Goal: Task Accomplishment & Management: Manage account settings

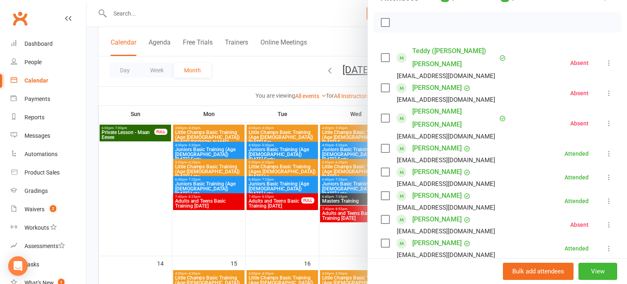
scroll to position [109, 0]
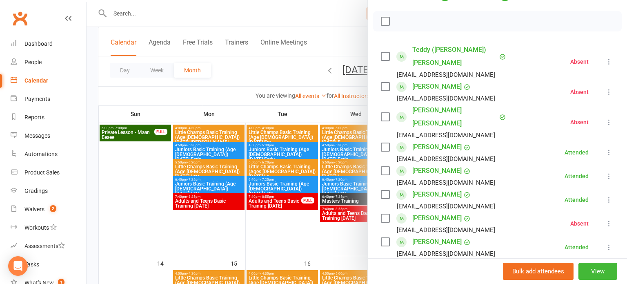
click at [438, 235] on link "[PERSON_NAME]" at bounding box center [437, 241] width 49 height 13
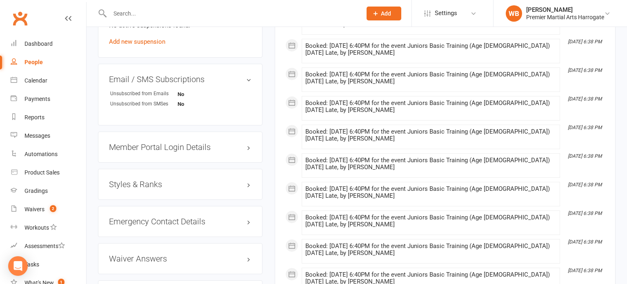
scroll to position [583, 0]
click at [160, 188] on h3 "Styles & Ranks" at bounding box center [180, 183] width 143 height 9
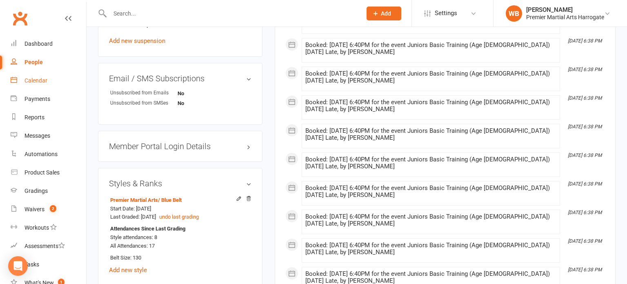
click at [31, 84] on link "Calendar" at bounding box center [49, 80] width 76 height 18
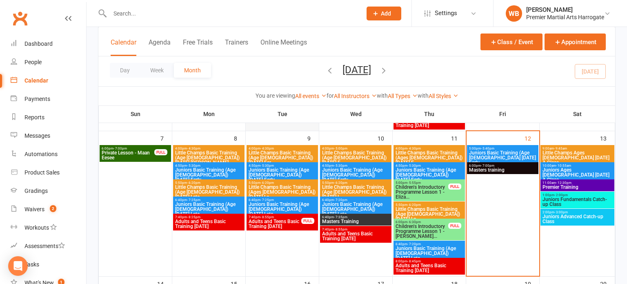
scroll to position [167, 0]
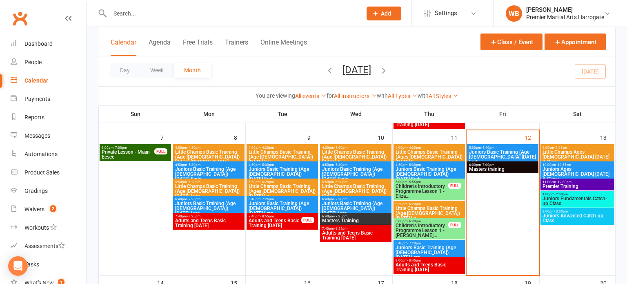
click at [524, 168] on span "Masters training" at bounding box center [503, 169] width 68 height 5
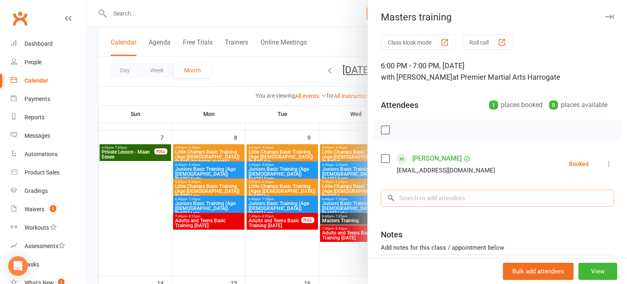
click at [544, 198] on input "search" at bounding box center [497, 198] width 233 height 17
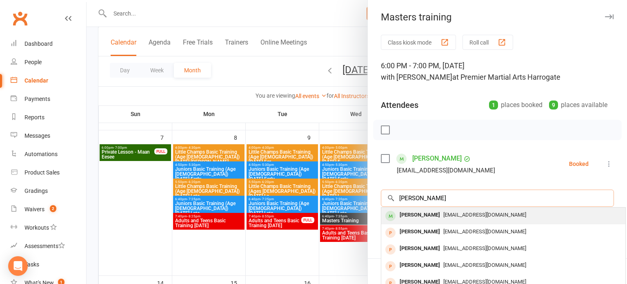
type input "[PERSON_NAME]"
click at [469, 220] on div "[PERSON_NAME] [EMAIL_ADDRESS][DOMAIN_NAME]" at bounding box center [503, 215] width 244 height 17
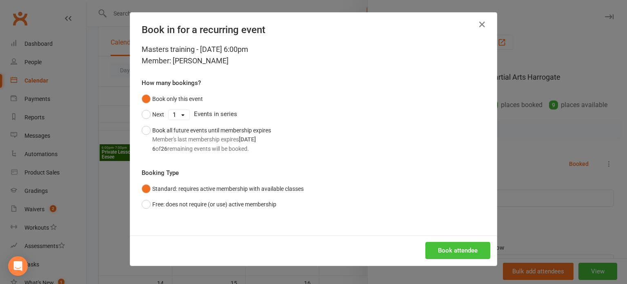
click at [465, 248] on button "Book attendee" at bounding box center [458, 250] width 65 height 17
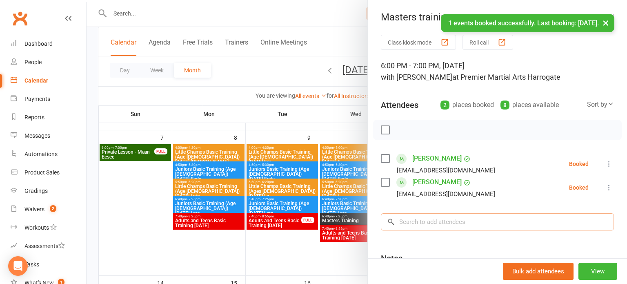
click at [466, 225] on input "search" at bounding box center [497, 221] width 233 height 17
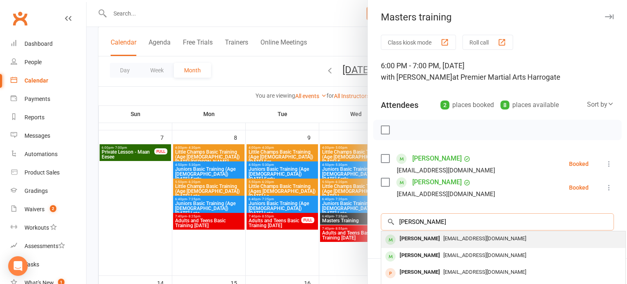
type input "[PERSON_NAME]"
click at [470, 237] on span "[EMAIL_ADDRESS][DOMAIN_NAME]" at bounding box center [485, 238] width 83 height 6
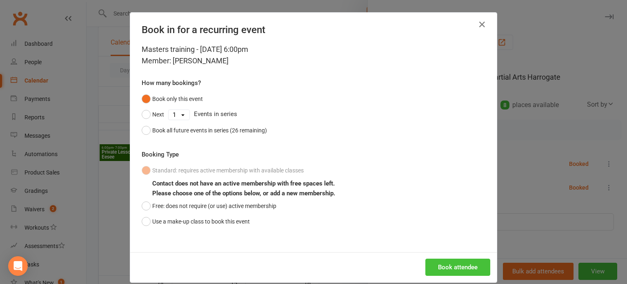
click at [462, 266] on button "Book attendee" at bounding box center [458, 267] width 65 height 17
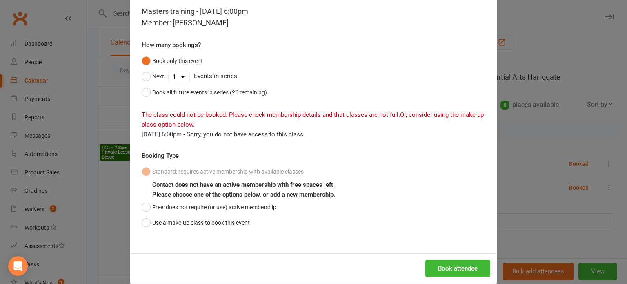
scroll to position [44, 0]
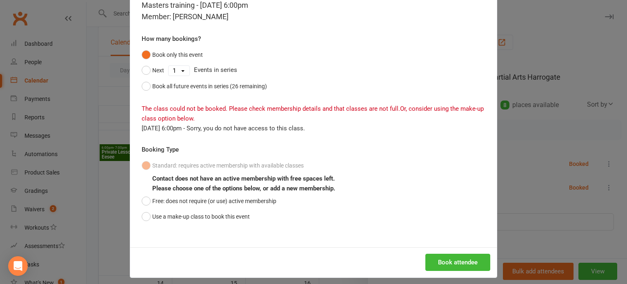
click at [279, 198] on div "Standard: requires active membership with available classes Contact does not ha…" at bounding box center [314, 191] width 344 height 67
click at [262, 199] on button "Free: does not require (or use) active membership" at bounding box center [209, 201] width 135 height 16
click at [462, 264] on button "Book attendee" at bounding box center [458, 262] width 65 height 17
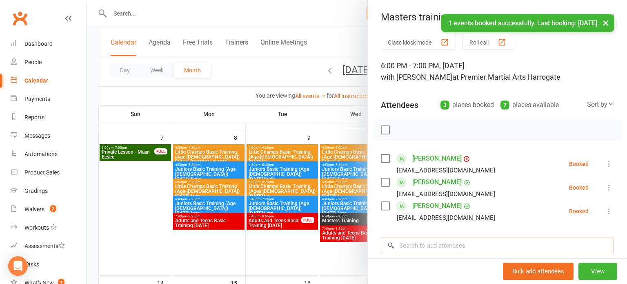
click at [506, 248] on input "search" at bounding box center [497, 245] width 233 height 17
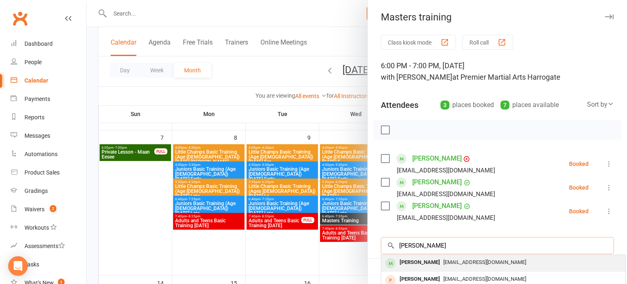
type input "[PERSON_NAME]"
click at [408, 263] on div "[PERSON_NAME]" at bounding box center [420, 262] width 47 height 12
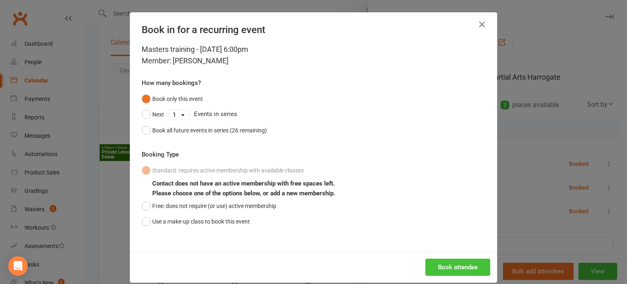
click at [441, 262] on button "Book attendee" at bounding box center [458, 267] width 65 height 17
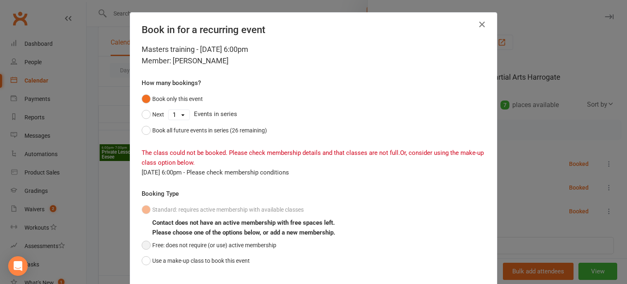
click at [180, 239] on button "Free: does not require (or use) active membership" at bounding box center [209, 245] width 135 height 16
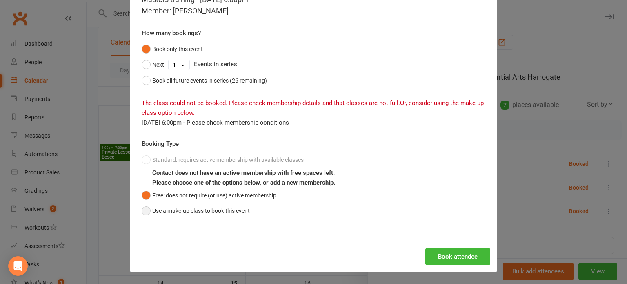
click at [230, 209] on button "Use a make-up class to book this event" at bounding box center [196, 211] width 108 height 16
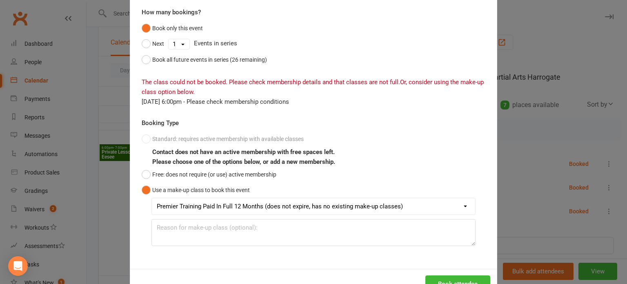
scroll to position [75, 0]
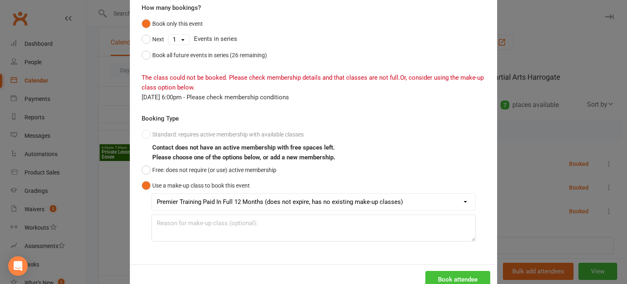
click at [443, 276] on button "Book attendee" at bounding box center [458, 279] width 65 height 17
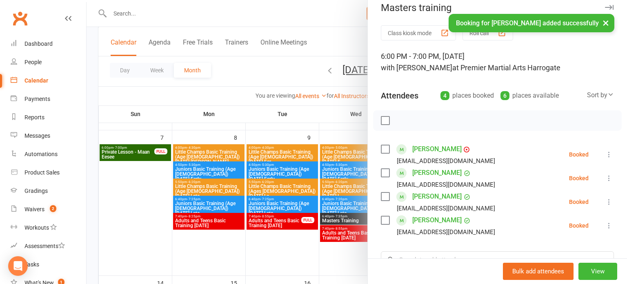
scroll to position [50, 0]
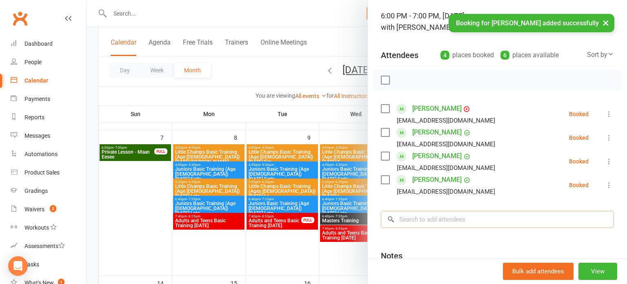
click at [437, 223] on input "search" at bounding box center [497, 219] width 233 height 17
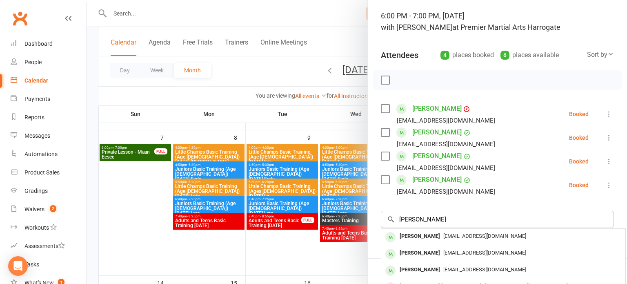
type input "[PERSON_NAME]"
click at [429, 234] on div "[PERSON_NAME]" at bounding box center [420, 236] width 47 height 12
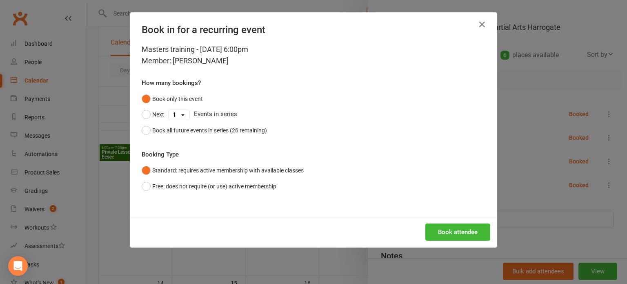
click at [450, 222] on div "Book attendee" at bounding box center [313, 232] width 367 height 30
click at [445, 234] on button "Book attendee" at bounding box center [458, 231] width 65 height 17
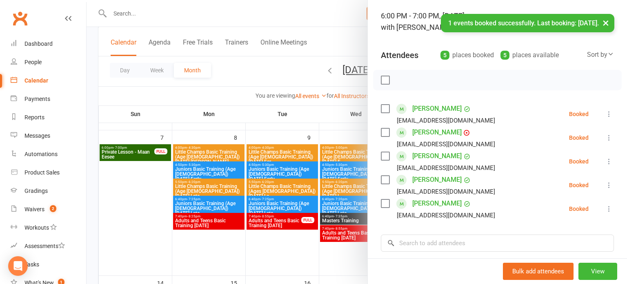
click at [612, 112] on icon at bounding box center [609, 114] width 8 height 8
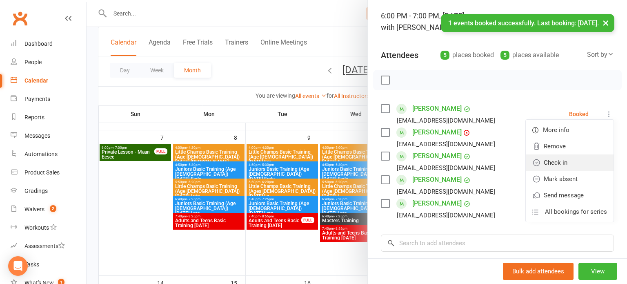
click at [588, 163] on link "Check in" at bounding box center [570, 162] width 88 height 16
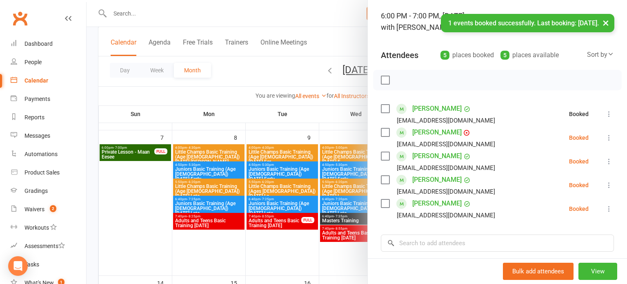
click at [611, 134] on icon at bounding box center [609, 138] width 8 height 8
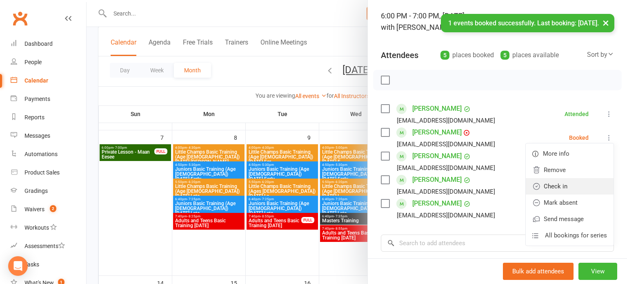
click at [585, 182] on link "Check in" at bounding box center [570, 186] width 88 height 16
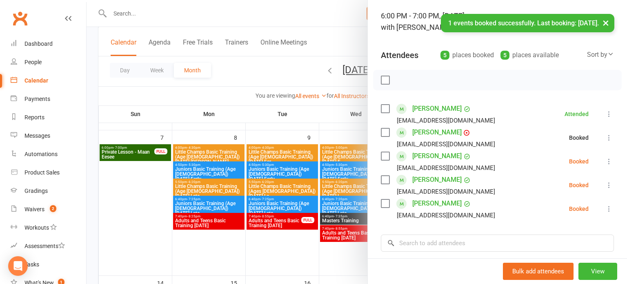
click at [608, 161] on icon at bounding box center [609, 161] width 8 height 8
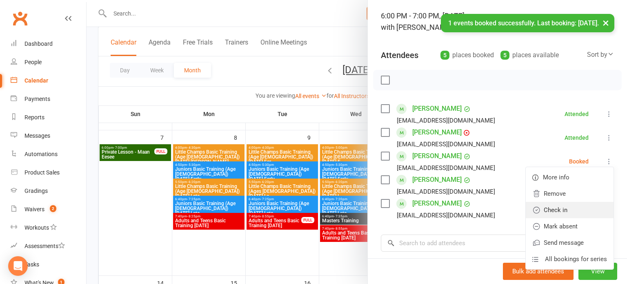
click at [575, 209] on link "Check in" at bounding box center [570, 210] width 88 height 16
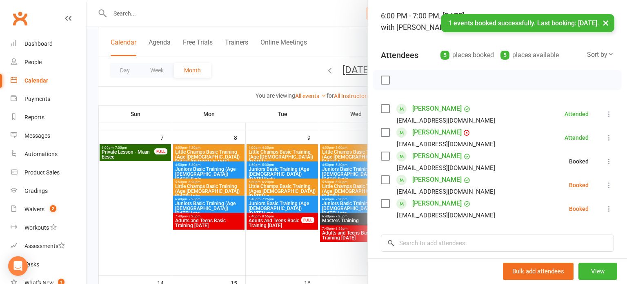
click at [612, 184] on icon at bounding box center [609, 185] width 8 height 8
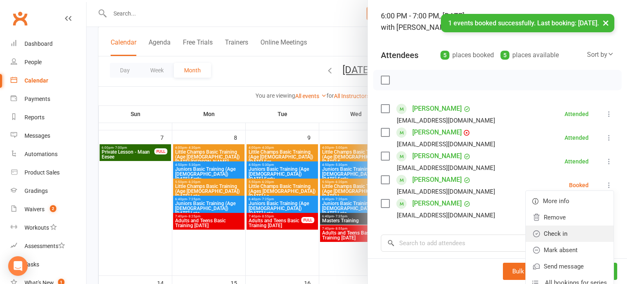
click at [580, 232] on link "Check in" at bounding box center [570, 233] width 88 height 16
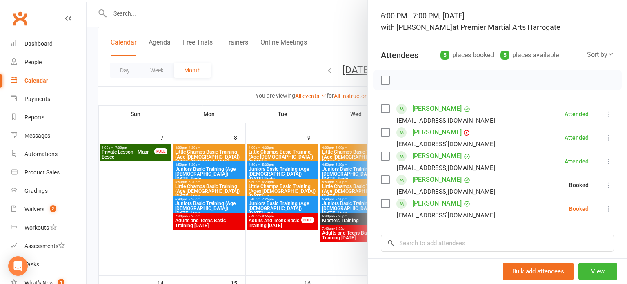
click at [611, 211] on icon at bounding box center [609, 209] width 8 height 8
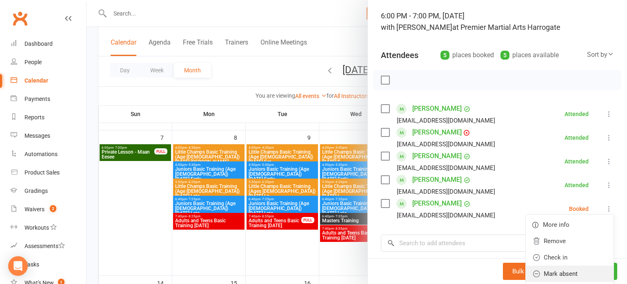
click at [573, 272] on link "Mark absent" at bounding box center [570, 273] width 88 height 16
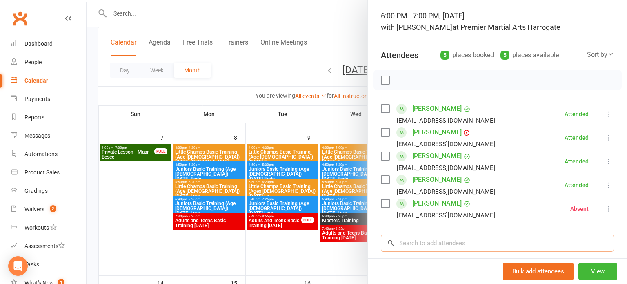
click at [440, 236] on input "search" at bounding box center [497, 242] width 233 height 17
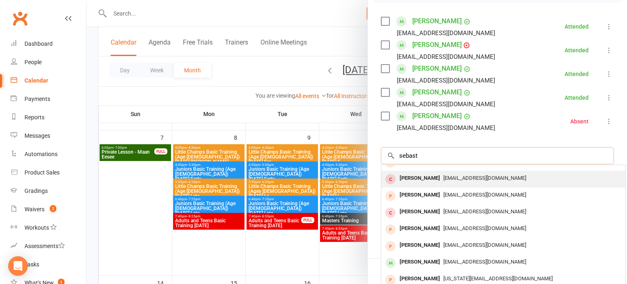
scroll to position [139, 0]
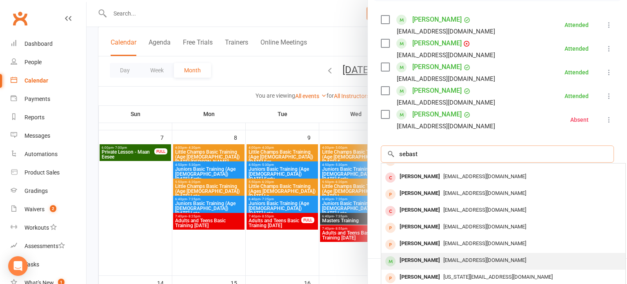
type input "sebast"
click at [452, 254] on div "[EMAIL_ADDRESS][DOMAIN_NAME]" at bounding box center [504, 260] width 238 height 12
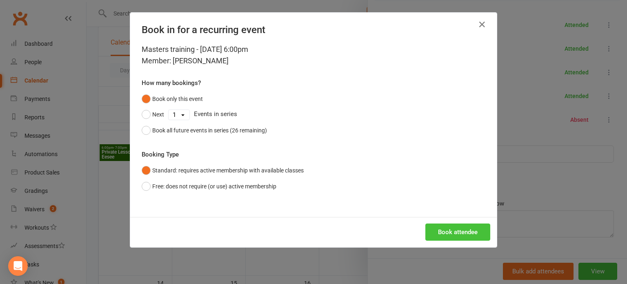
click at [456, 232] on button "Book attendee" at bounding box center [458, 231] width 65 height 17
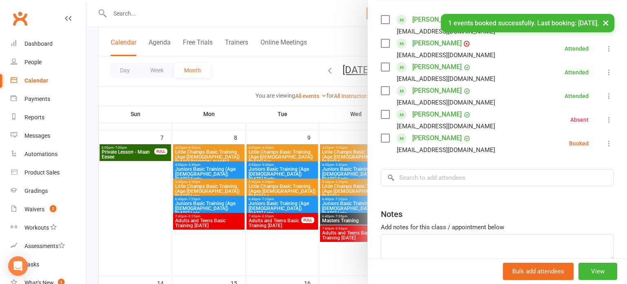
click at [611, 143] on icon at bounding box center [609, 143] width 8 height 8
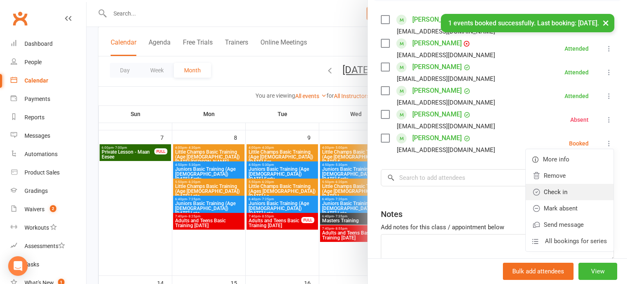
click at [586, 189] on link "Check in" at bounding box center [570, 192] width 88 height 16
